Goal: Information Seeking & Learning: Check status

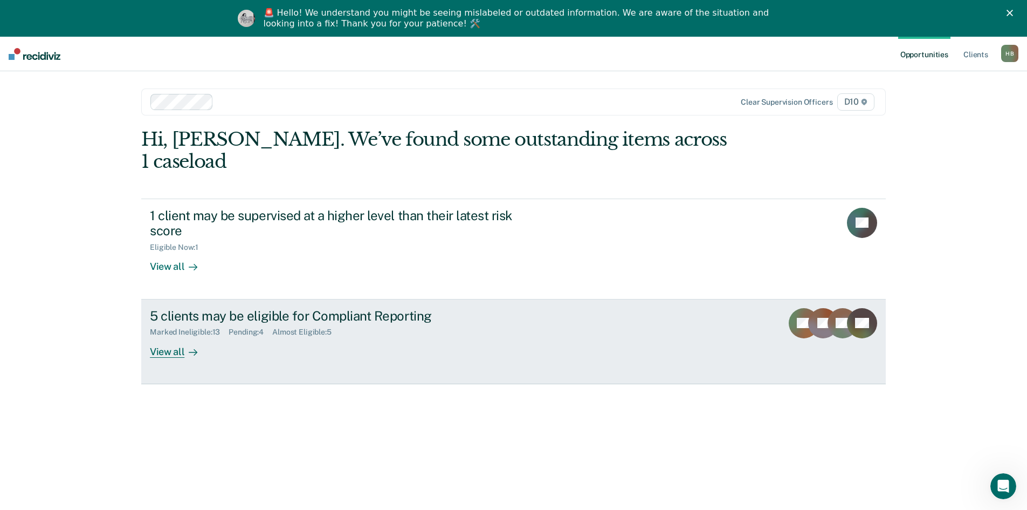
click at [359, 308] on div "5 clients may be eligible for Compliant Reporting" at bounding box center [339, 316] width 378 height 16
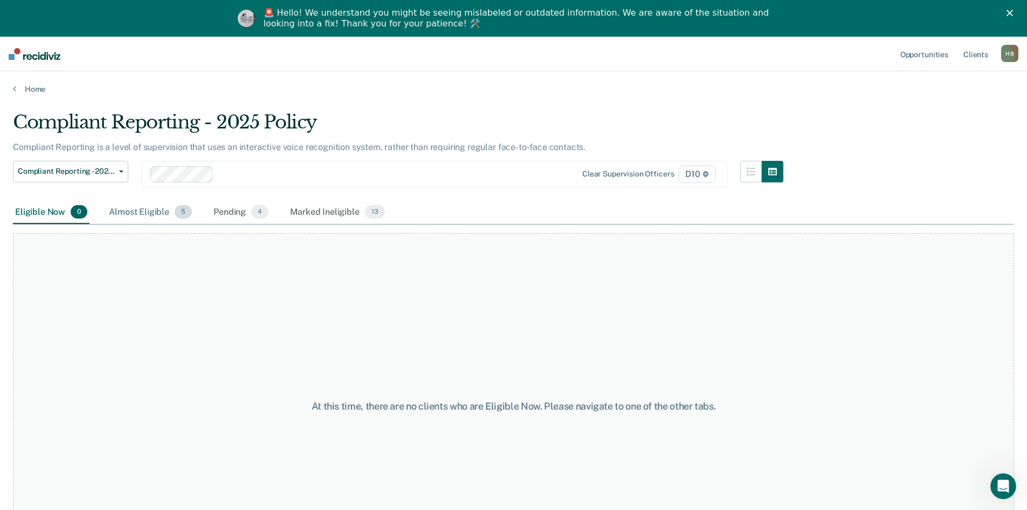
click at [154, 212] on div "Almost Eligible 5" at bounding box center [150, 213] width 87 height 24
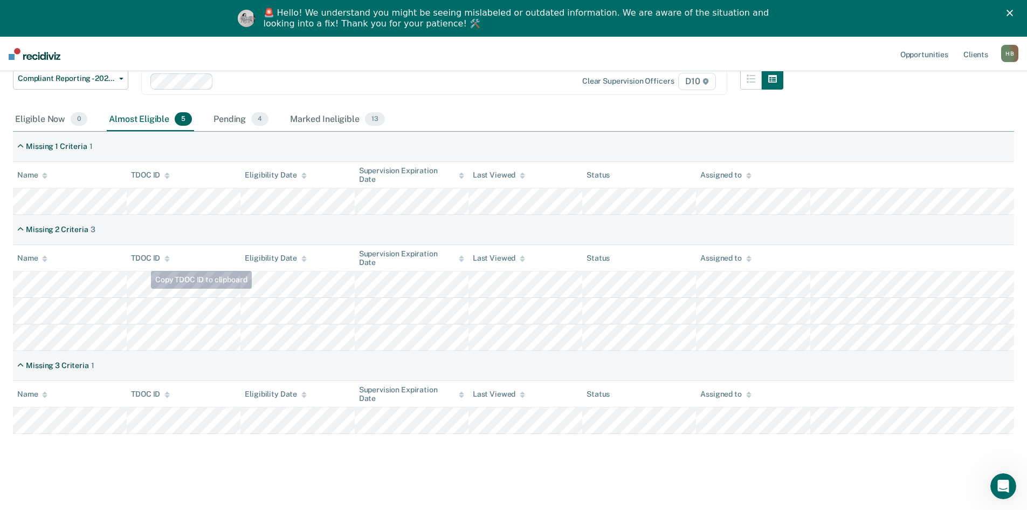
scroll to position [94, 0]
click at [237, 123] on div "Pending 4" at bounding box center [240, 118] width 59 height 24
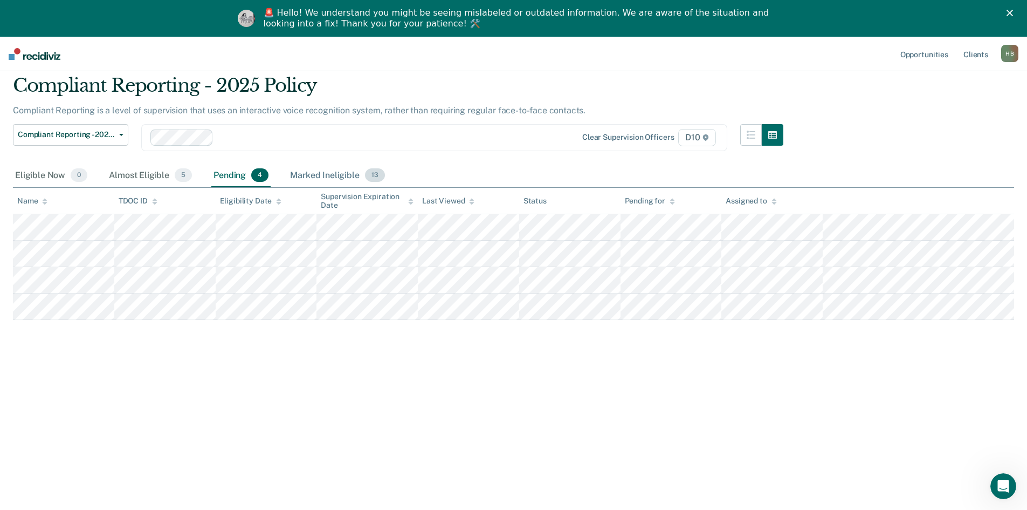
click at [325, 185] on div "Marked Ineligible 13" at bounding box center [337, 176] width 99 height 24
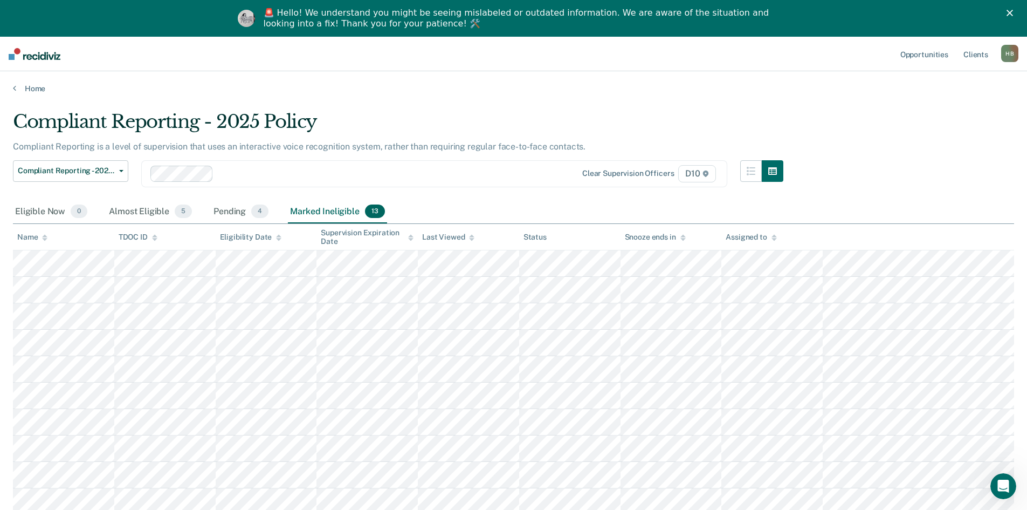
scroll to position [0, 0]
click at [135, 212] on div "Almost Eligible 5" at bounding box center [150, 213] width 87 height 24
